Goal: Transaction & Acquisition: Purchase product/service

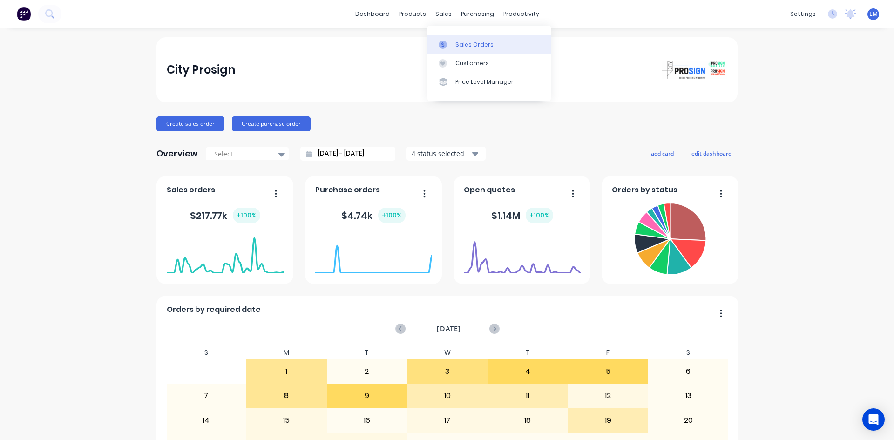
click at [466, 42] on div "Sales Orders" at bounding box center [475, 45] width 38 height 8
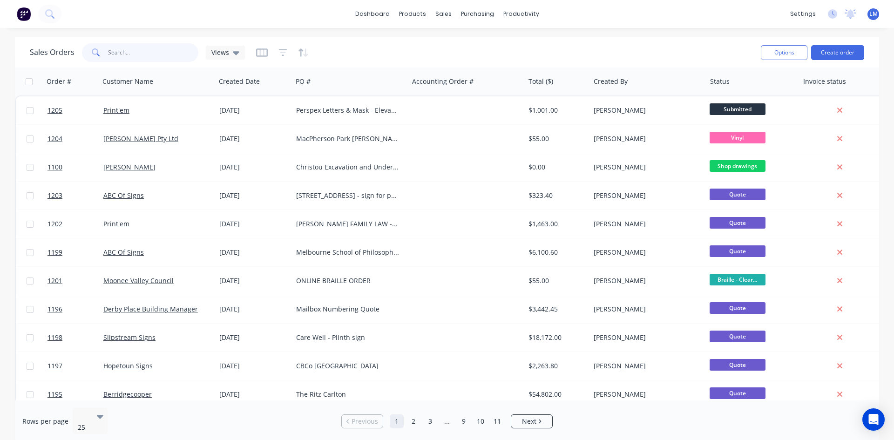
click at [168, 51] on input "text" at bounding box center [153, 52] width 91 height 19
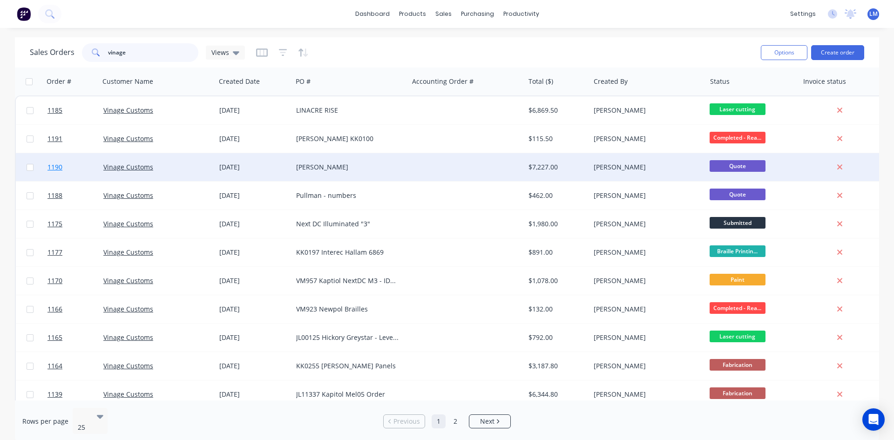
type input "vinage"
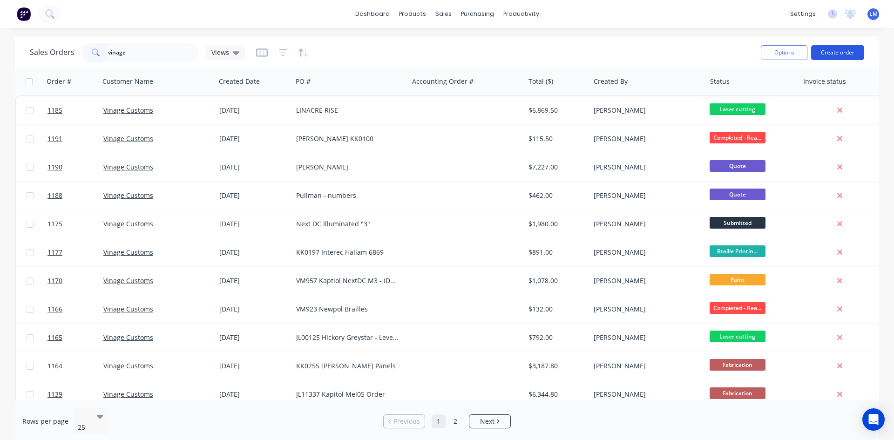
click at [829, 49] on button "Create order" at bounding box center [838, 52] width 53 height 15
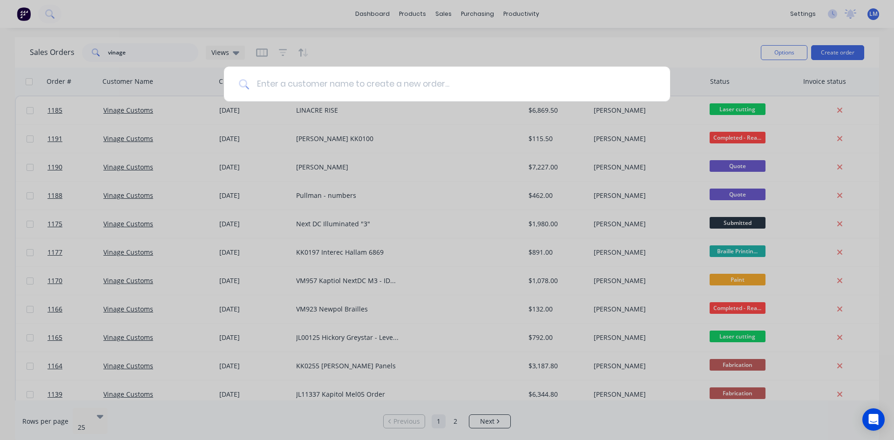
click at [297, 85] on input at bounding box center [452, 84] width 406 height 35
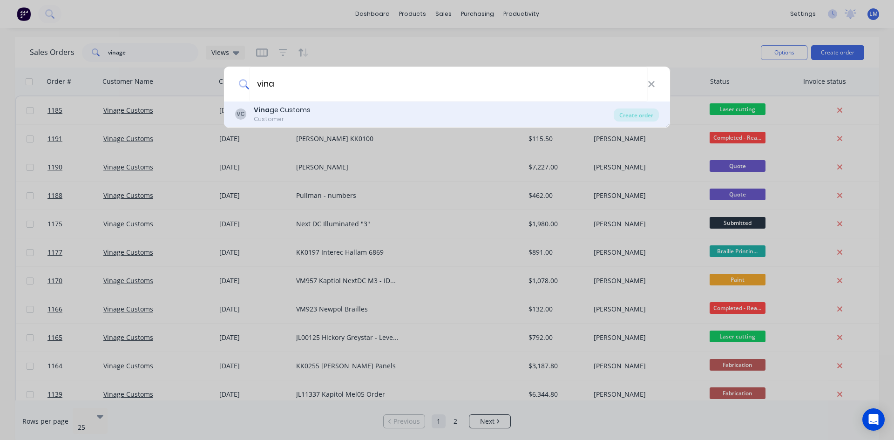
type input "vina"
click at [315, 117] on div "[PERSON_NAME] ge Customs Customer" at bounding box center [424, 114] width 379 height 18
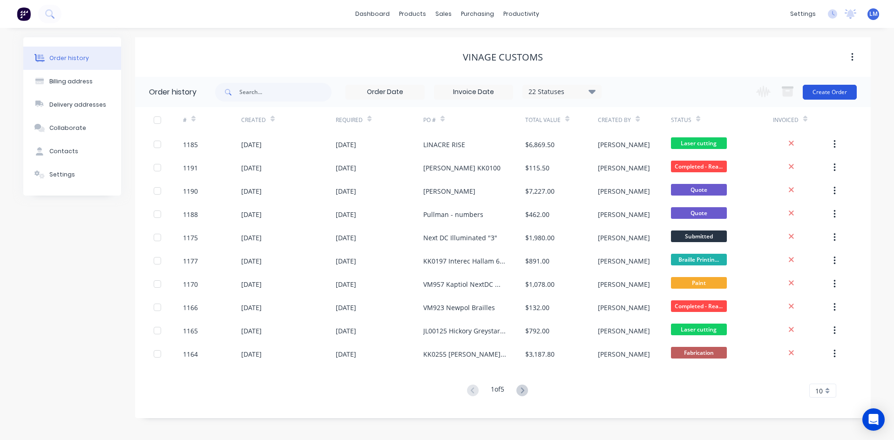
click at [824, 92] on button "Create Order" at bounding box center [830, 92] width 54 height 15
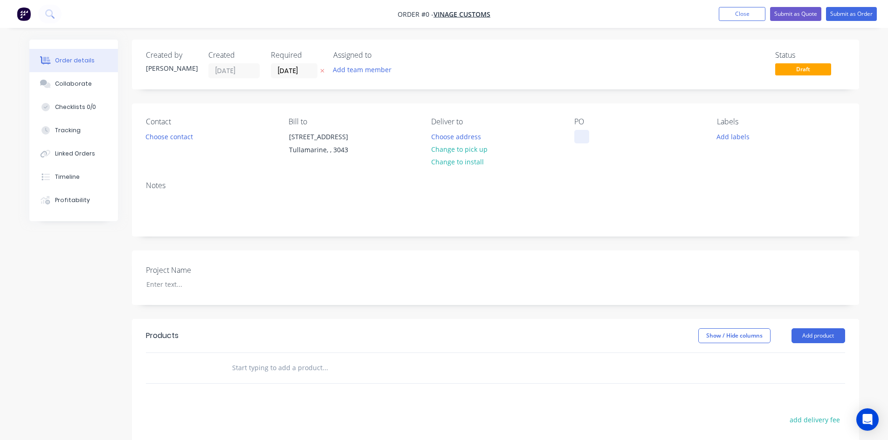
click at [582, 136] on div at bounding box center [581, 137] width 15 height 14
paste div
click at [162, 135] on div "Order details Collaborate Checklists 0/0 Tracking Linked Orders Timeline Profit…" at bounding box center [444, 331] width 848 height 582
click at [184, 141] on button "Choose contact" at bounding box center [168, 136] width 57 height 13
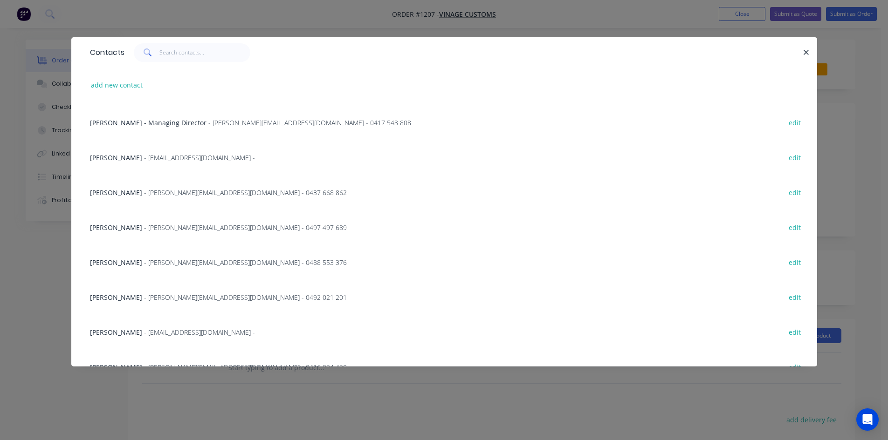
scroll to position [233, 0]
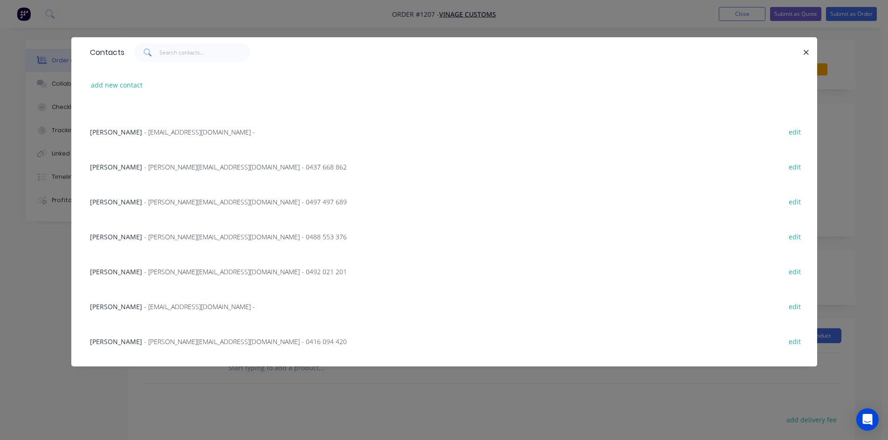
click at [144, 307] on span "- [EMAIL_ADDRESS][DOMAIN_NAME] -" at bounding box center [199, 306] width 111 height 9
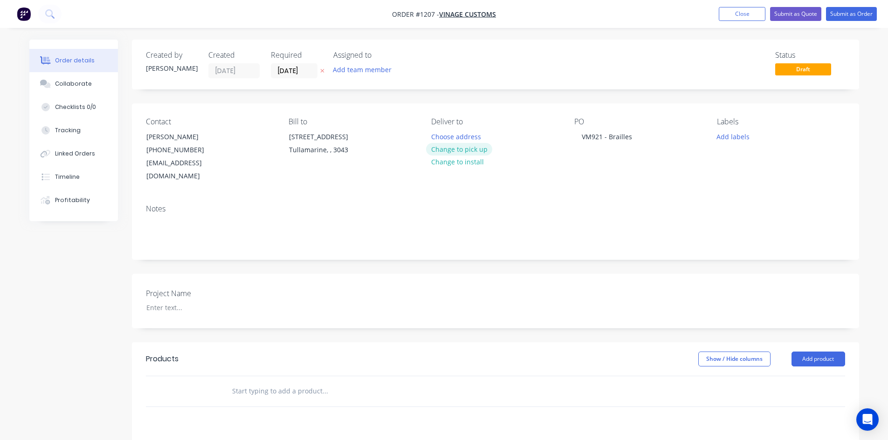
click at [478, 149] on button "Change to pick up" at bounding box center [459, 149] width 66 height 13
click at [190, 301] on div at bounding box center [197, 308] width 116 height 14
paste div
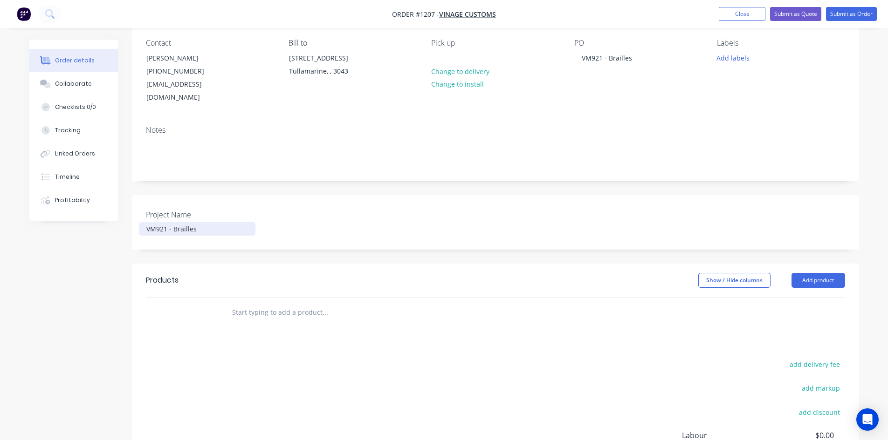
scroll to position [93, 0]
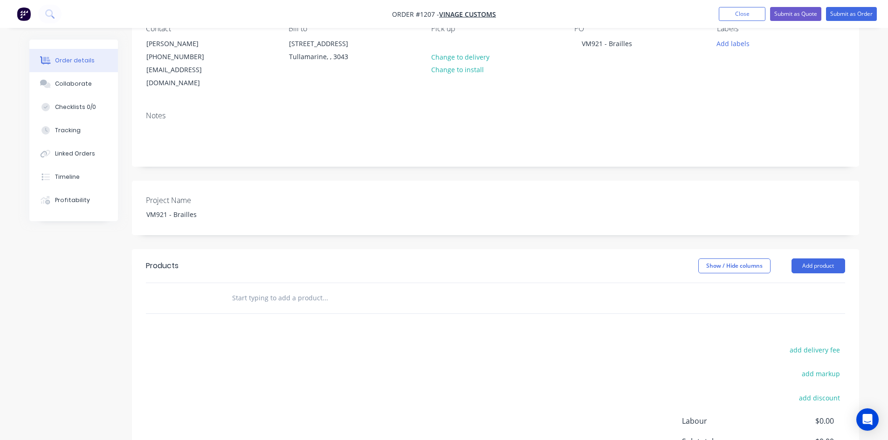
click at [263, 289] on input "text" at bounding box center [325, 298] width 186 height 19
click at [244, 289] on input "text" at bounding box center [325, 298] width 186 height 19
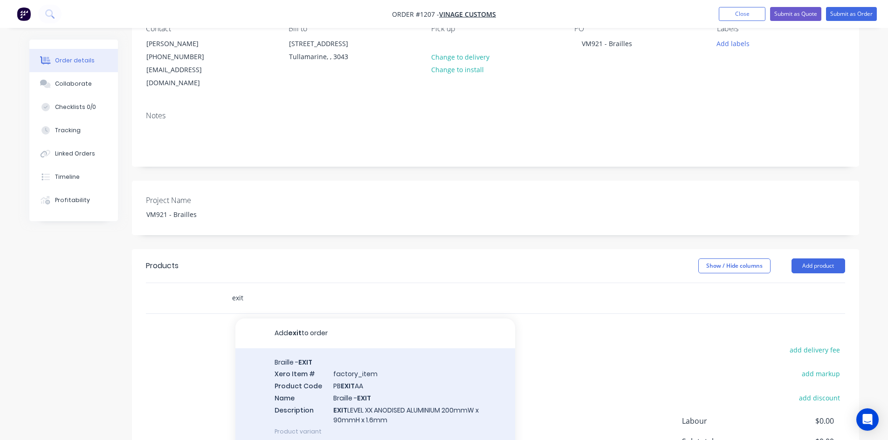
type input "exit"
click at [348, 376] on div "Braille - EXIT Xero Item # factory_item Product Code PB EXIT AA Name Braille - …" at bounding box center [375, 396] width 280 height 97
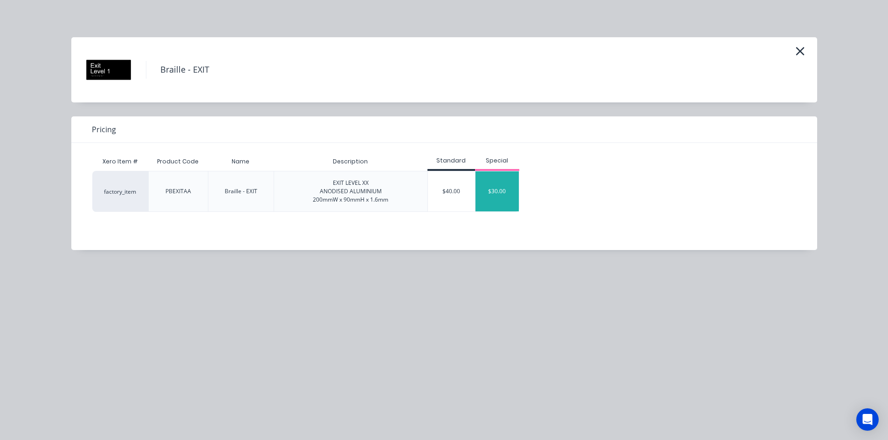
click at [507, 189] on div "$30.00" at bounding box center [497, 191] width 44 height 40
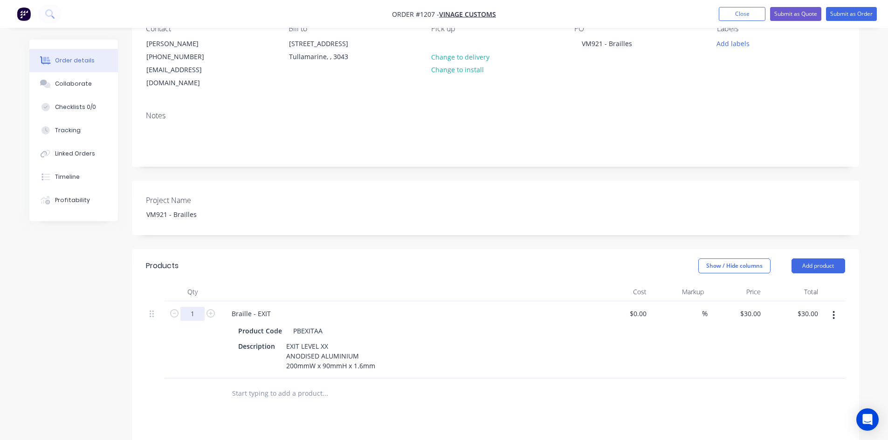
click at [200, 307] on input "1" at bounding box center [192, 314] width 24 height 14
type input "10"
type input "$300.00"
click at [438, 355] on div "Description EXIT LEVEL XX ANODISED ALUMINIUM 200mmW x 90mmH x 1.6mm" at bounding box center [404, 356] width 341 height 33
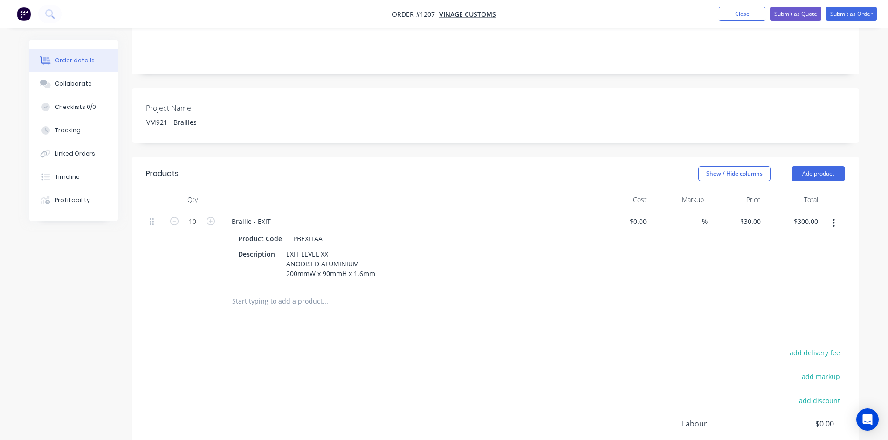
scroll to position [186, 0]
click at [287, 291] on input "text" at bounding box center [325, 300] width 186 height 19
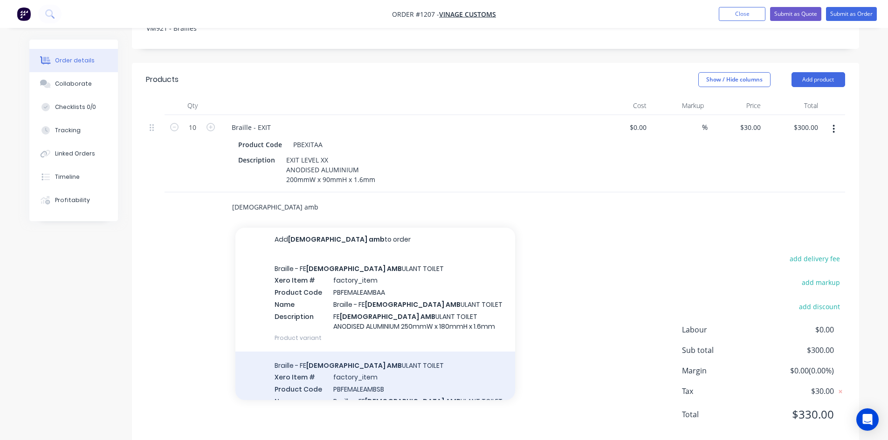
scroll to position [0, 0]
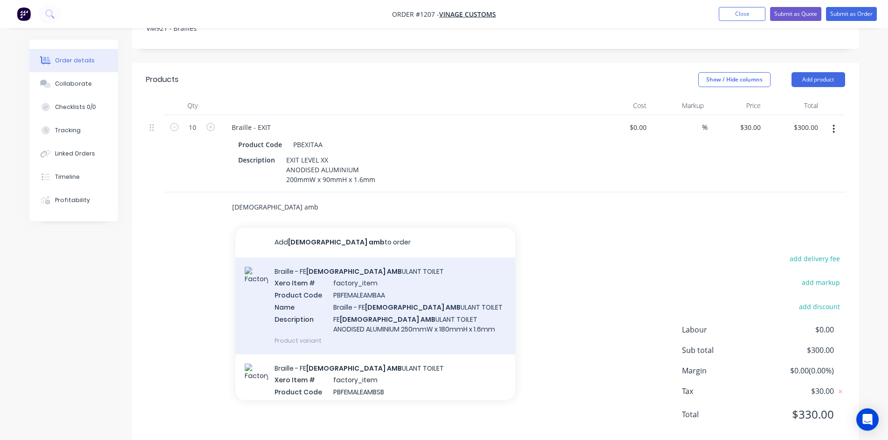
type input "[DEMOGRAPHIC_DATA] amb"
click at [430, 292] on div "Braille - FE [DEMOGRAPHIC_DATA] AMB ULANT TOILET Xero Item # factory_item Produ…" at bounding box center [375, 306] width 280 height 97
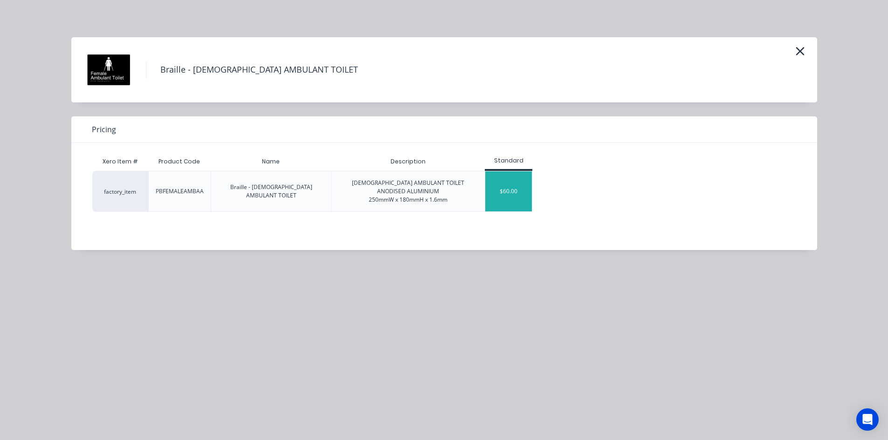
click at [503, 196] on div "$60.00" at bounding box center [508, 191] width 47 height 40
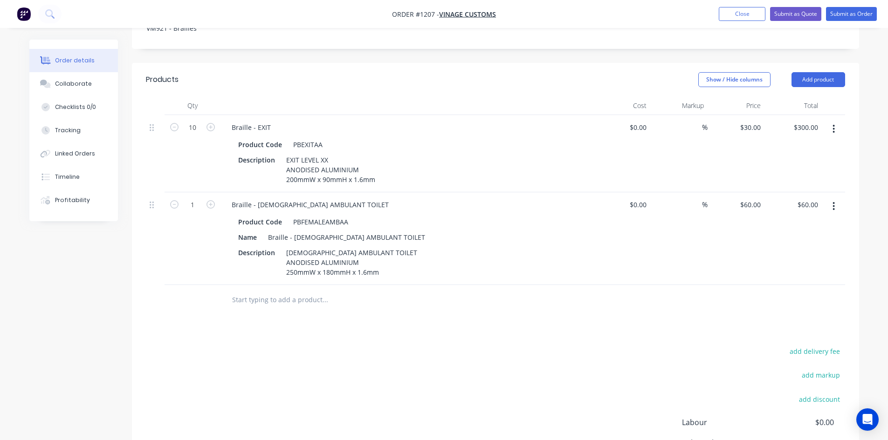
click at [830, 198] on button "button" at bounding box center [833, 206] width 22 height 17
click at [791, 243] on div "Duplicate" at bounding box center [801, 250] width 72 height 14
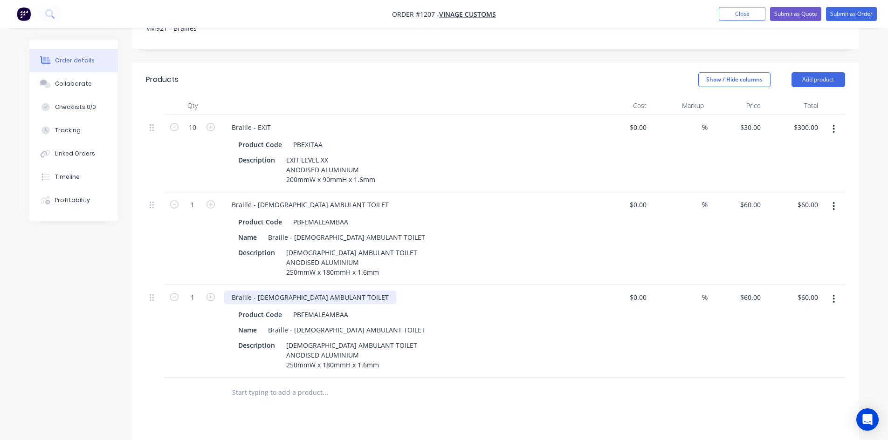
click at [282, 291] on div "Braille - [DEMOGRAPHIC_DATA] AMBULANT TOILET" at bounding box center [310, 298] width 172 height 14
click at [464, 393] on div at bounding box center [387, 393] width 335 height 30
click at [323, 383] on input "text" at bounding box center [325, 392] width 186 height 19
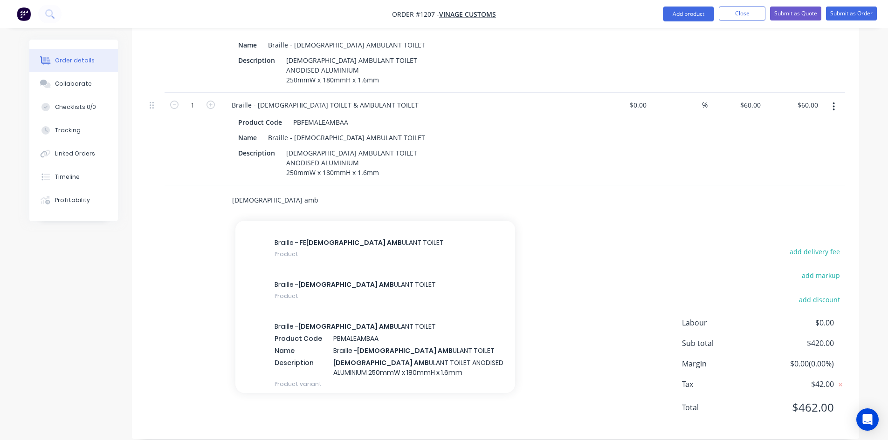
scroll to position [606, 0]
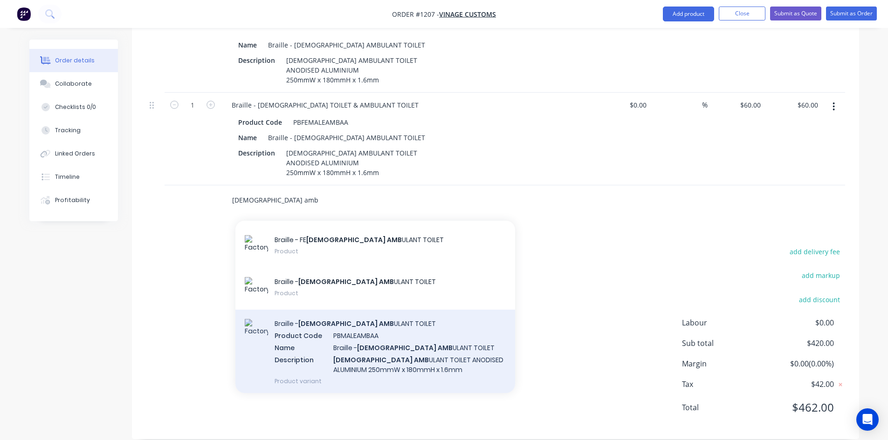
type input "[DEMOGRAPHIC_DATA] amb"
click at [436, 329] on div "Braille - [DEMOGRAPHIC_DATA] AMB ULANT TOILET Product Code PBMALEAMBAA Name Bra…" at bounding box center [375, 352] width 280 height 85
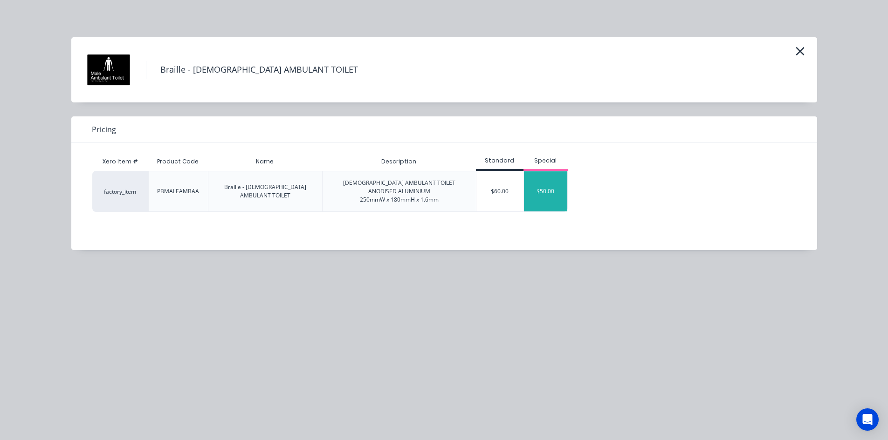
click at [540, 195] on div "$50.00" at bounding box center [546, 191] width 44 height 40
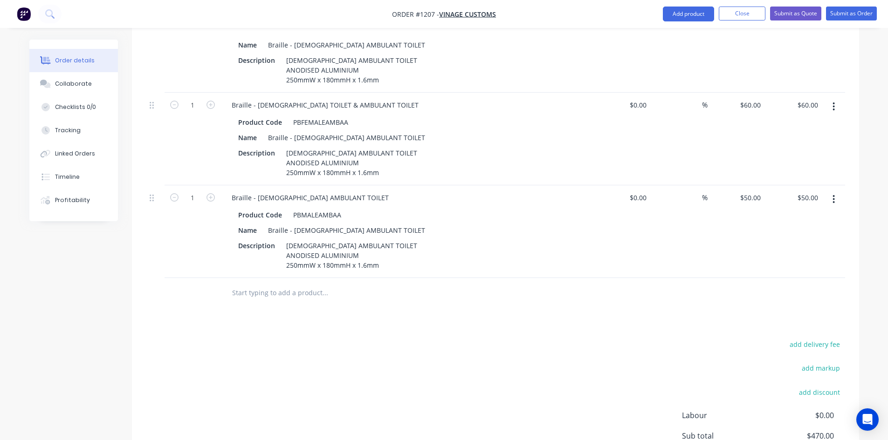
scroll to position [379, 0]
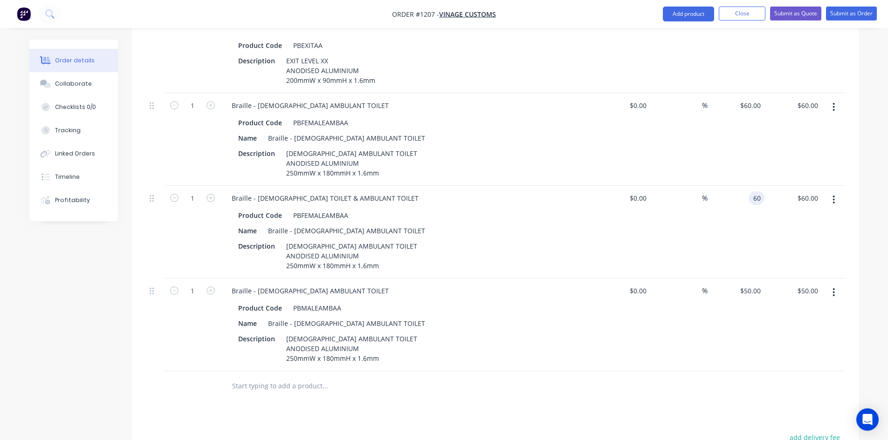
click at [744, 187] on div "60 60" at bounding box center [735, 232] width 57 height 93
type input "50"
type input "60"
type input "$50.00"
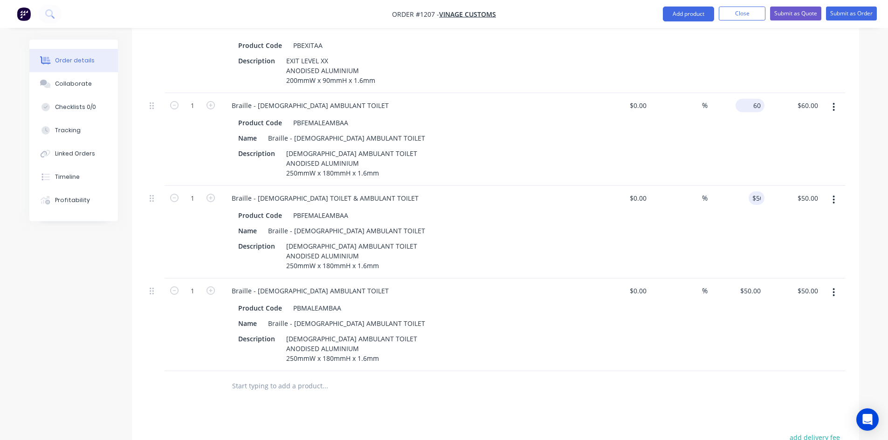
click at [751, 99] on div "60 $60.00" at bounding box center [749, 106] width 29 height 14
type input "$50.00"
click at [698, 342] on div "%" at bounding box center [678, 325] width 57 height 93
click at [834, 287] on icon "button" at bounding box center [833, 292] width 2 height 10
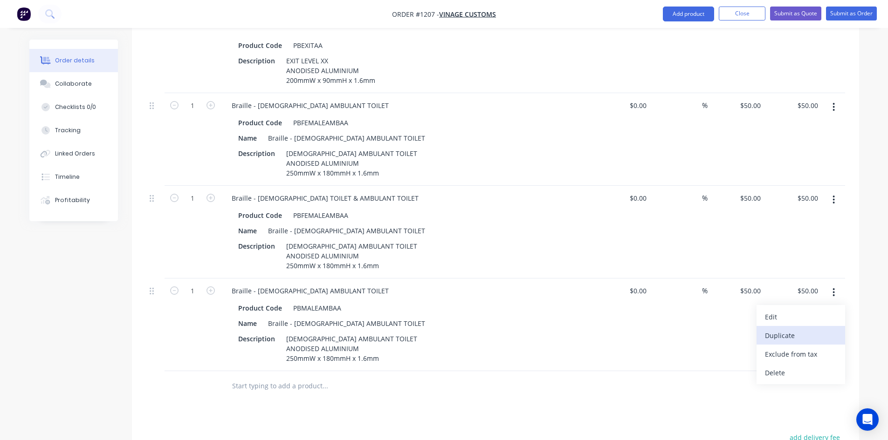
click at [809, 329] on div "Duplicate" at bounding box center [801, 336] width 72 height 14
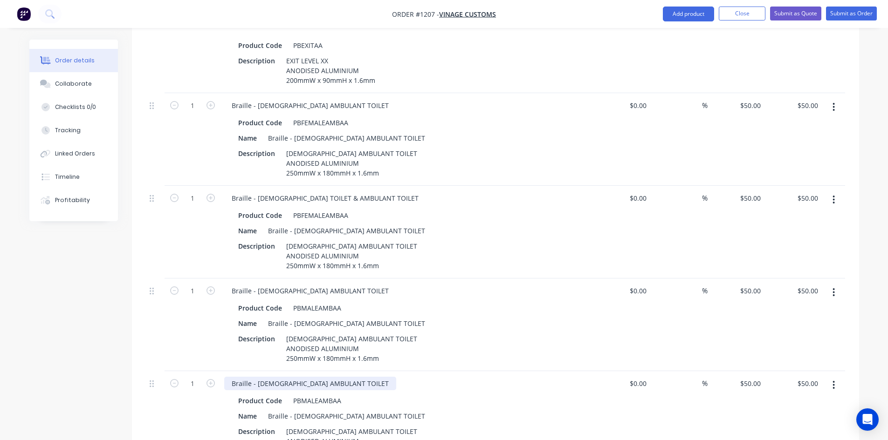
click at [273, 377] on div "Braille - [DEMOGRAPHIC_DATA] AMBULANT TOILET" at bounding box center [310, 384] width 172 height 14
click at [476, 410] on div "Name Braille - [DEMOGRAPHIC_DATA] AMBULANT TOILET" at bounding box center [404, 417] width 341 height 14
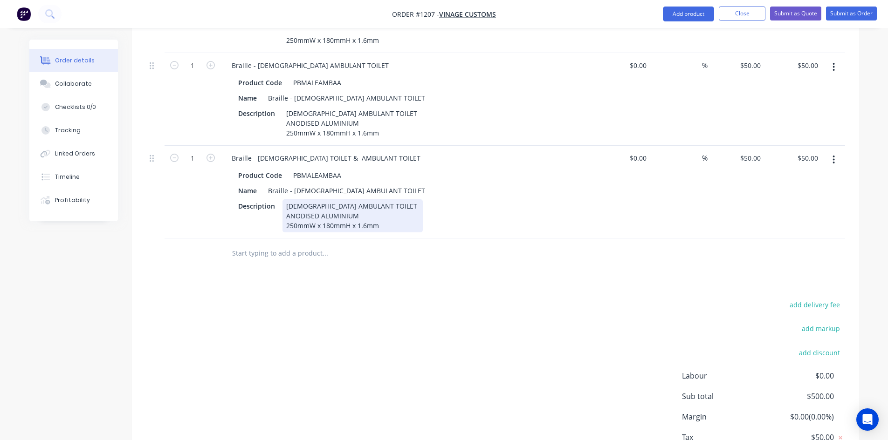
scroll to position [612, 0]
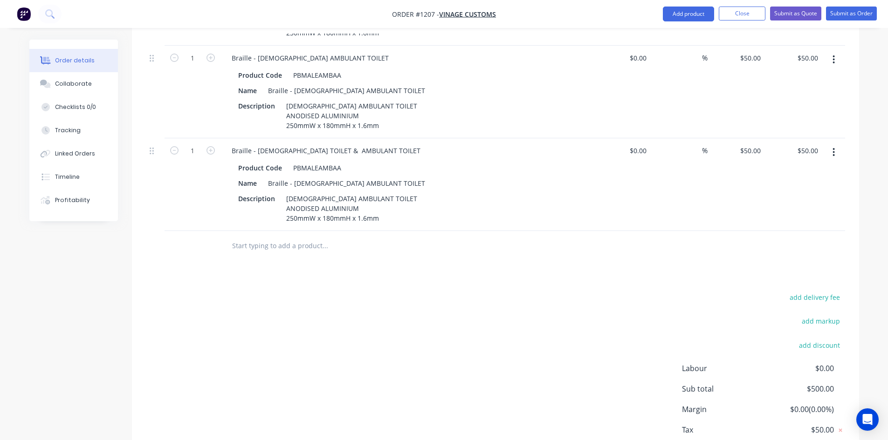
click at [279, 239] on input "text" at bounding box center [325, 246] width 186 height 19
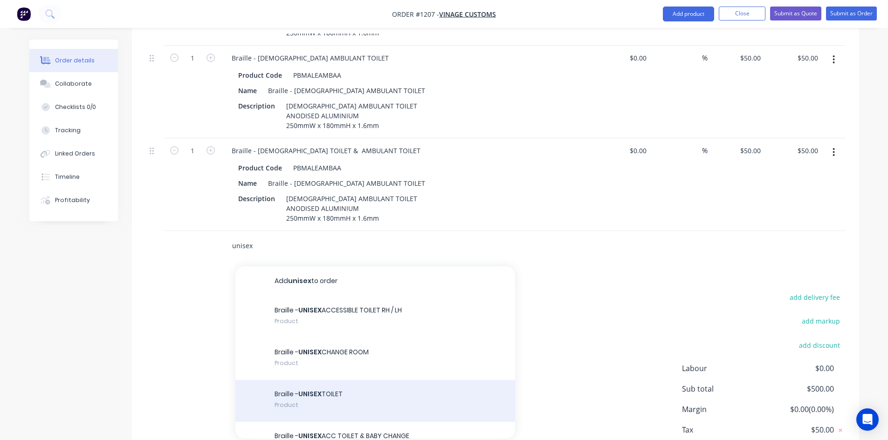
type input "unisex"
click at [425, 380] on div "Braille - UNISEX TOILET Product" at bounding box center [375, 401] width 280 height 42
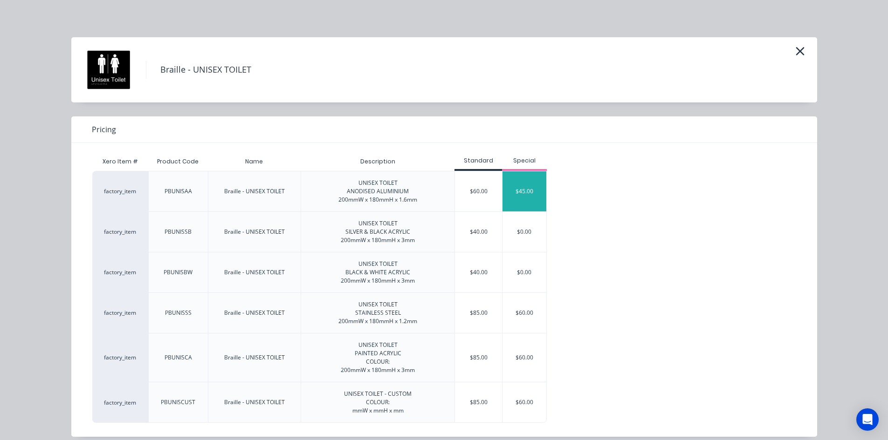
click at [521, 193] on div "$45.00" at bounding box center [524, 191] width 44 height 40
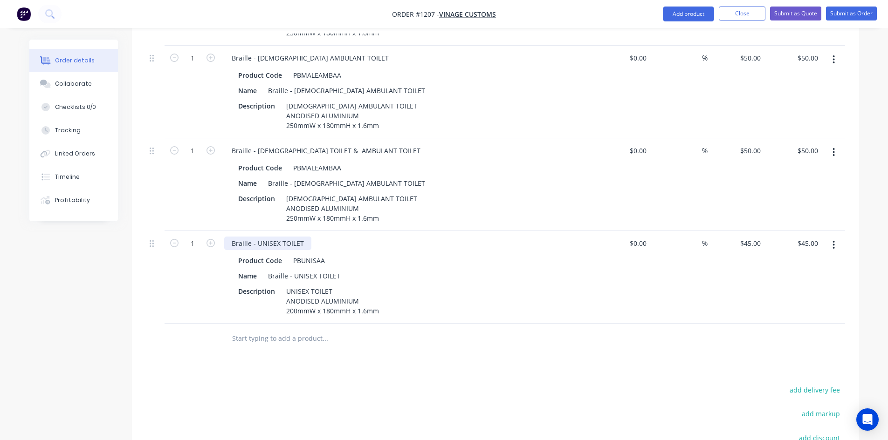
click at [279, 237] on div "Braille - UNISEX TOILET" at bounding box center [267, 244] width 87 height 14
click at [296, 329] on input "text" at bounding box center [325, 338] width 186 height 19
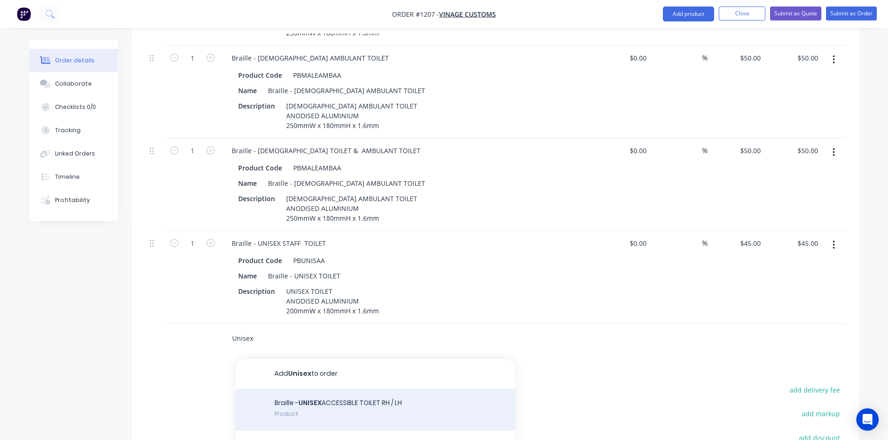
type input "Unisex"
click at [351, 394] on div "Braille - UNISEX ACCESSIBLE TOILET RH / LH Product" at bounding box center [375, 410] width 280 height 42
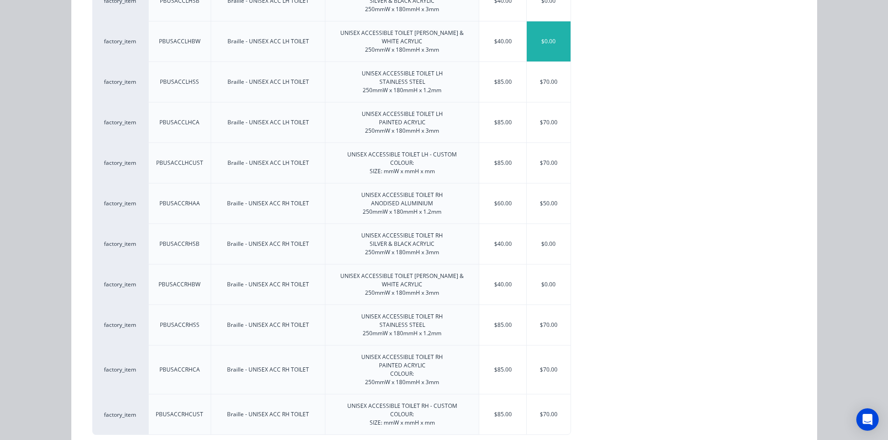
scroll to position [253, 0]
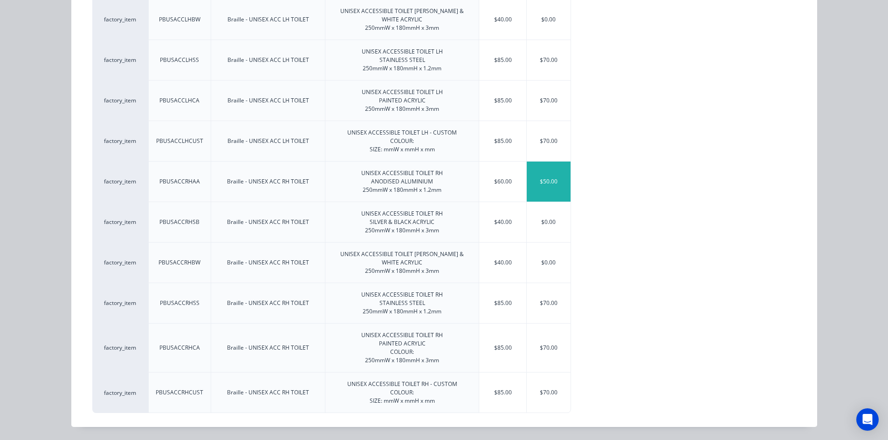
click at [554, 189] on div "$50.00" at bounding box center [548, 182] width 44 height 40
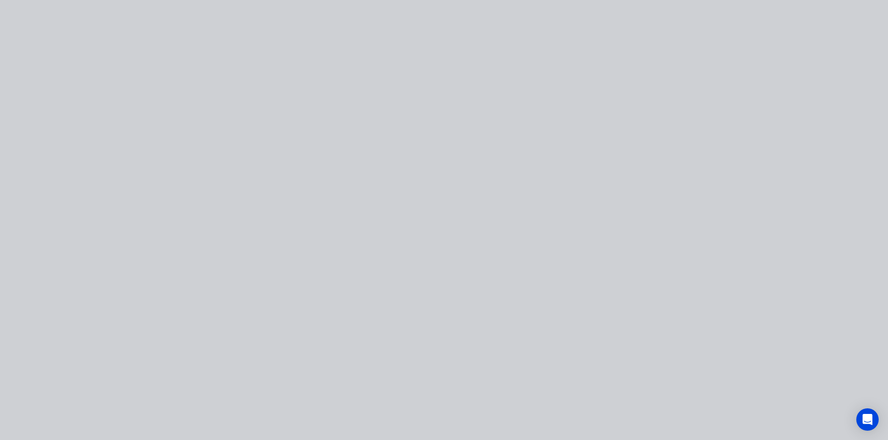
type input "$50.00"
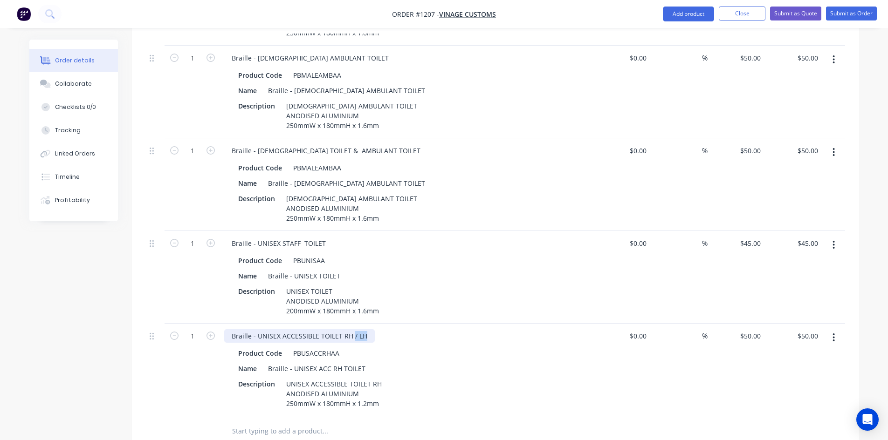
drag, startPoint x: 351, startPoint y: 323, endPoint x: 373, endPoint y: 324, distance: 21.5
click at [371, 329] on div "Braille - UNISEX ACCESSIBLE TOILET RH / LH" at bounding box center [406, 336] width 365 height 14
click at [487, 395] on div "Description UNISEX ACCESSIBLE TOILET RH ANODISED ALUMINIUM 250mmW x 180mmH x 1.…" at bounding box center [404, 393] width 341 height 33
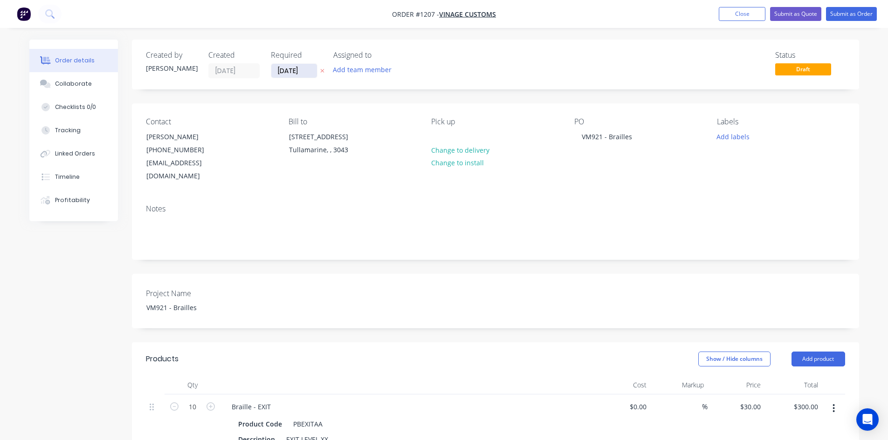
click at [307, 70] on input "[DATE]" at bounding box center [294, 71] width 46 height 14
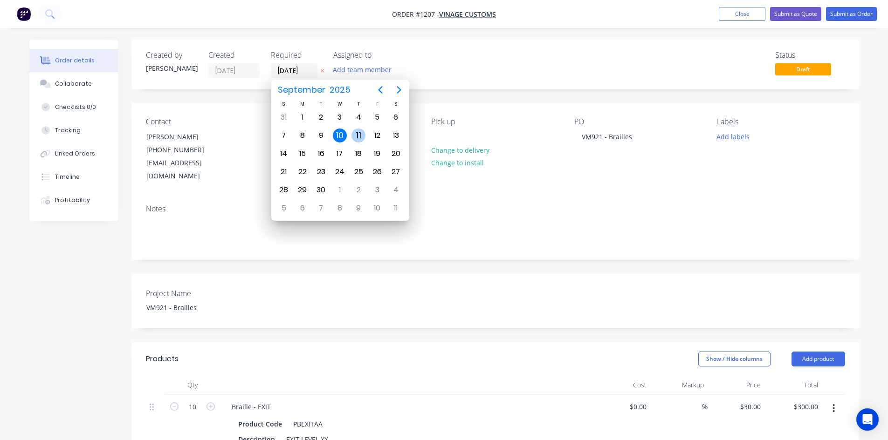
click at [353, 133] on div "11" at bounding box center [358, 136] width 14 height 14
type input "[DATE]"
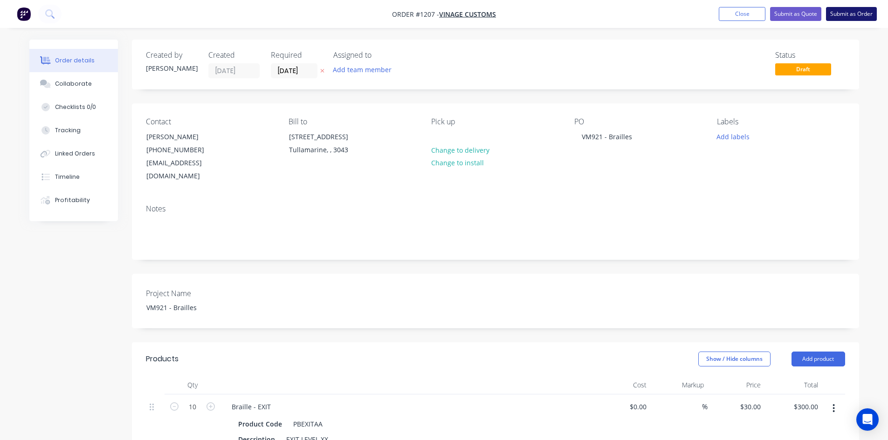
click at [843, 16] on button "Submit as Order" at bounding box center [851, 14] width 51 height 14
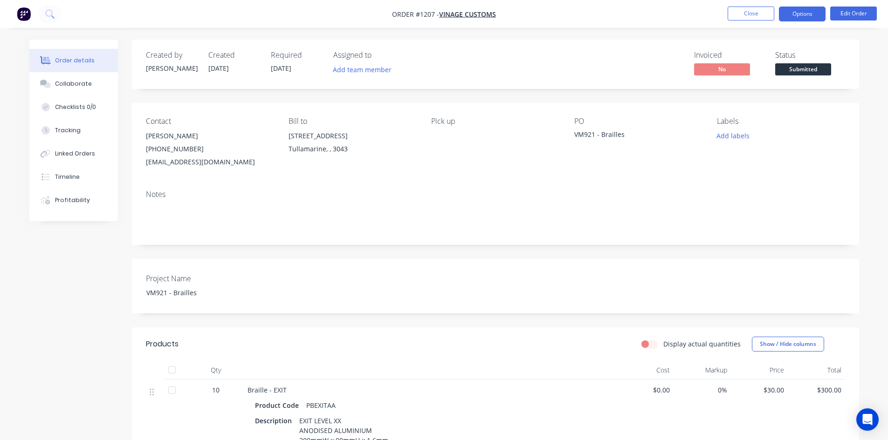
click at [803, 16] on button "Options" at bounding box center [801, 14] width 47 height 15
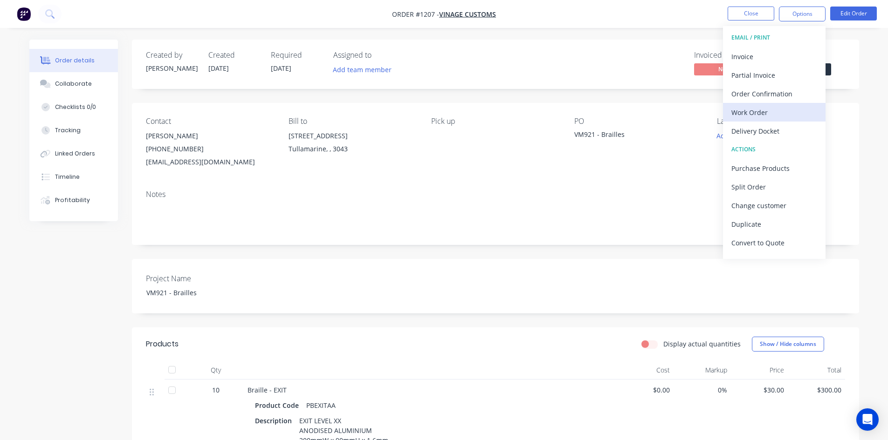
click at [774, 106] on div "Work Order" at bounding box center [774, 113] width 86 height 14
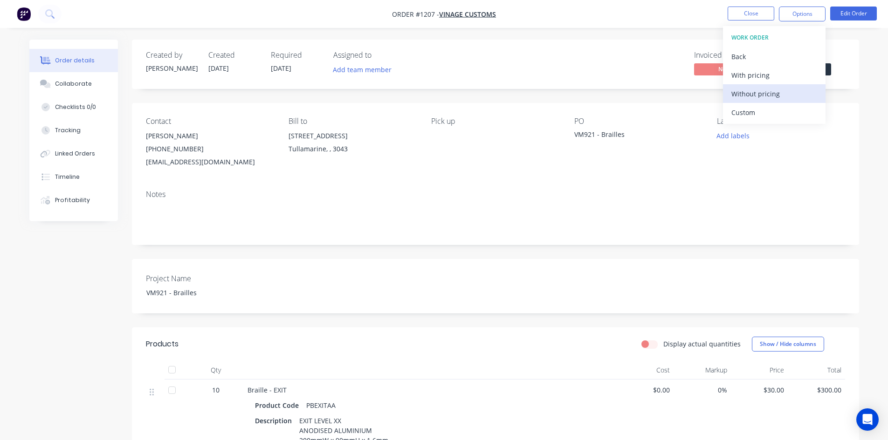
click at [764, 96] on div "Without pricing" at bounding box center [774, 94] width 86 height 14
